Goal: Task Accomplishment & Management: Use online tool/utility

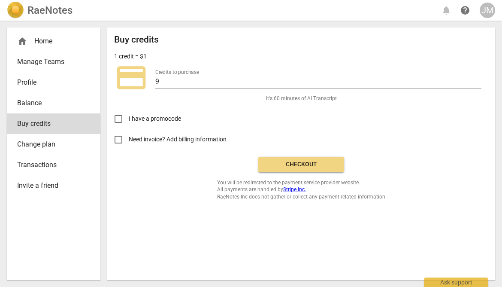
click at [291, 164] on span "Checkout" at bounding box center [301, 164] width 72 height 9
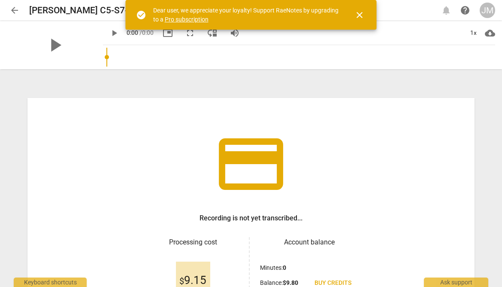
type input "0.55"
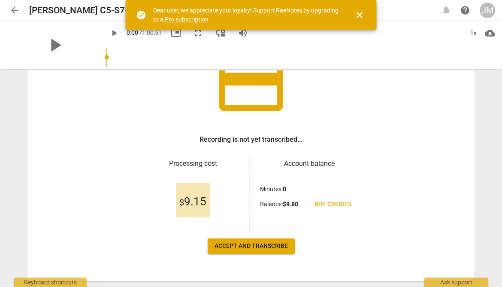
scroll to position [81, 0]
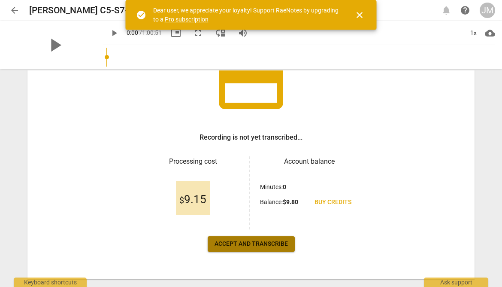
click at [257, 249] on button "Accept and transcribe" at bounding box center [251, 243] width 87 height 15
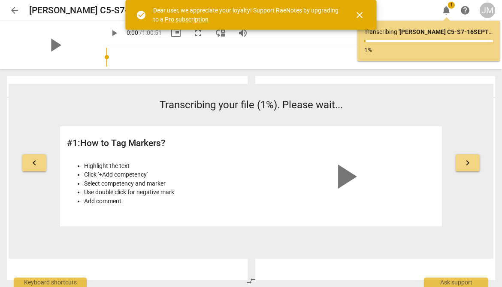
click at [359, 13] on span "close" at bounding box center [360, 15] width 10 height 10
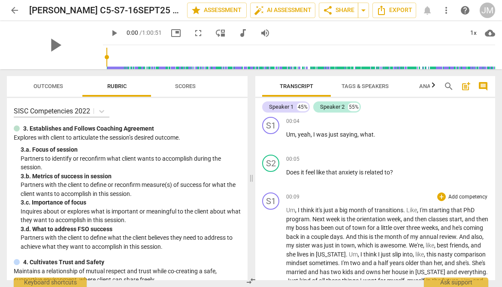
scroll to position [3, 0]
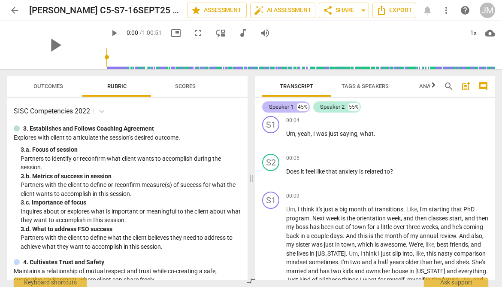
click at [290, 109] on div "Speaker 1" at bounding box center [281, 107] width 24 height 9
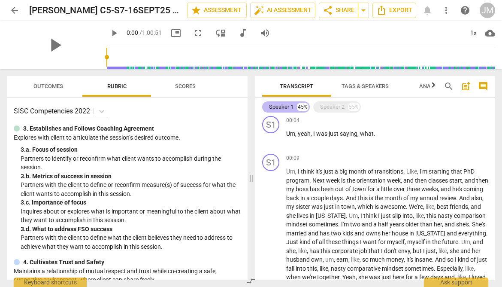
click at [289, 108] on div "Speaker 1" at bounding box center [281, 107] width 24 height 9
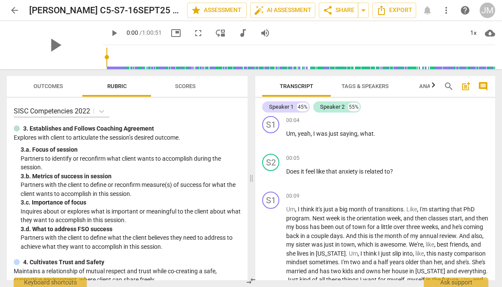
click at [373, 89] on span "Tags & Speakers" at bounding box center [365, 86] width 47 height 6
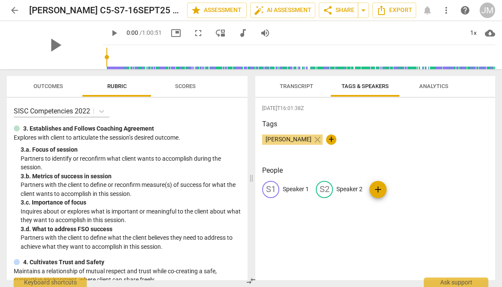
click at [286, 189] on p "Speaker 1" at bounding box center [296, 189] width 26 height 9
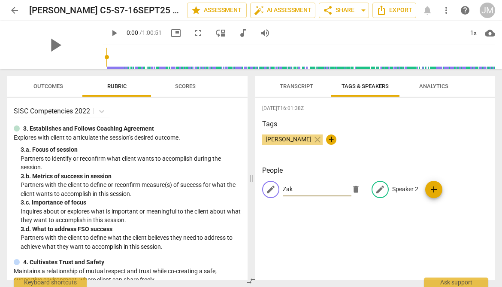
type input "Zak"
click at [400, 188] on p "Speaker 2" at bounding box center [405, 189] width 26 height 9
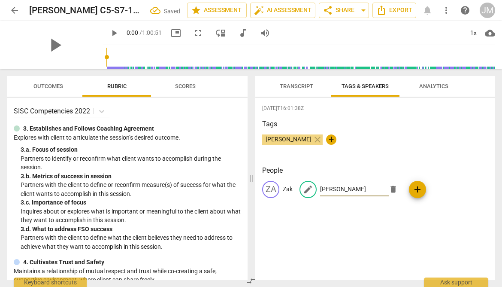
type input "[PERSON_NAME]"
click at [406, 150] on div "[PERSON_NAME] close +" at bounding box center [375, 142] width 226 height 17
click at [289, 188] on p "Zak" at bounding box center [288, 189] width 10 height 9
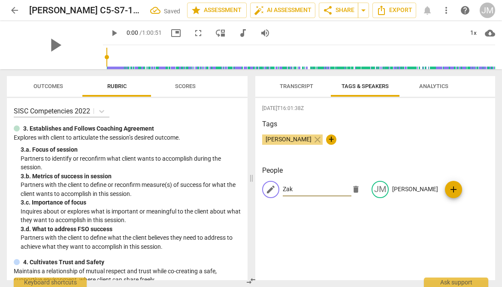
click at [311, 189] on input "Zak" at bounding box center [317, 189] width 69 height 14
type input "Zak K"
click at [425, 125] on h3 "Tags" at bounding box center [375, 124] width 226 height 10
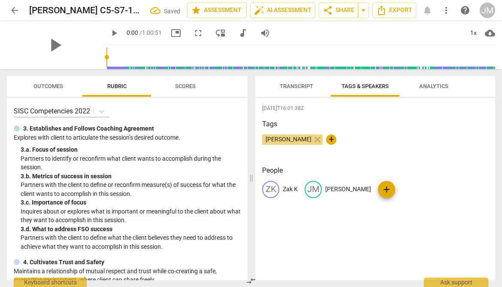
click at [291, 84] on span "Transcript" at bounding box center [296, 86] width 33 height 6
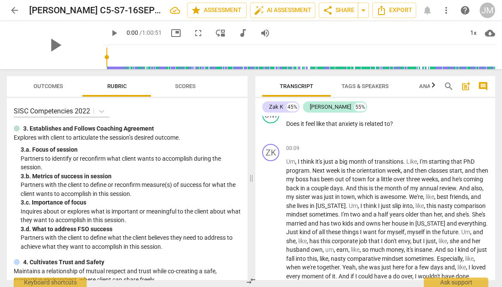
scroll to position [0, 0]
